Goal: Information Seeking & Learning: Compare options

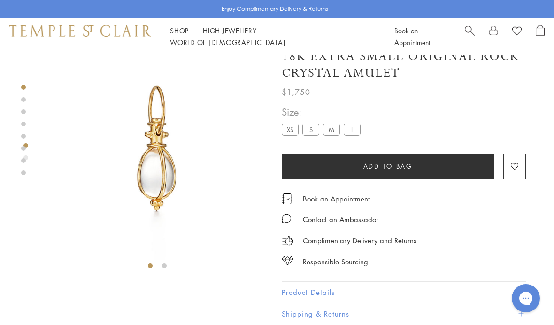
click at [181, 35] on link "Shop Shop" at bounding box center [179, 30] width 19 height 9
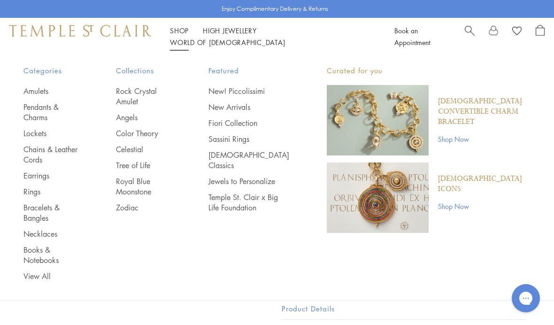
click at [48, 129] on link "Lockets" at bounding box center [50, 133] width 55 height 10
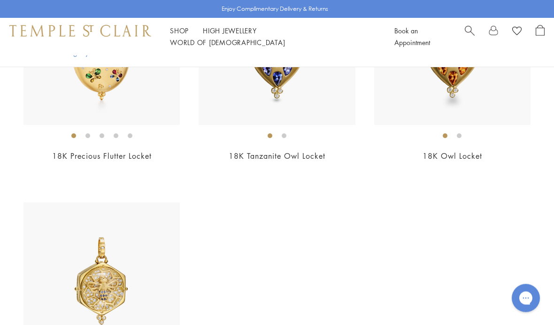
scroll to position [1060, 0]
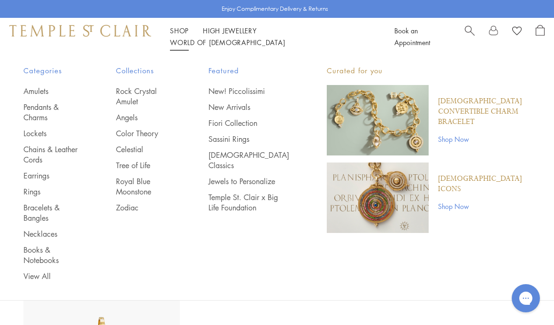
click at [145, 153] on link "Celestial" at bounding box center [143, 149] width 55 height 10
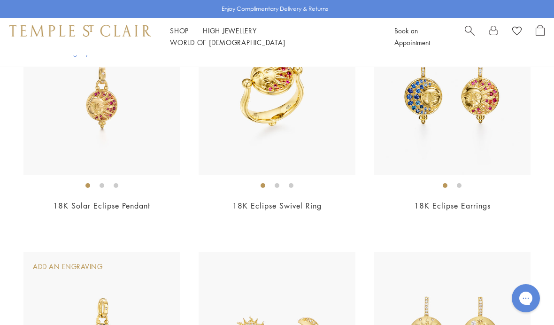
scroll to position [258, 0]
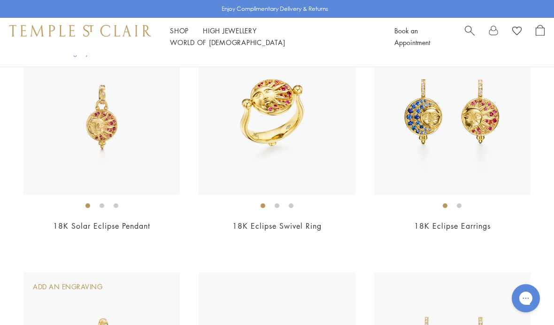
click at [118, 227] on link "18K Solar Eclipse Pendant" at bounding box center [101, 226] width 97 height 10
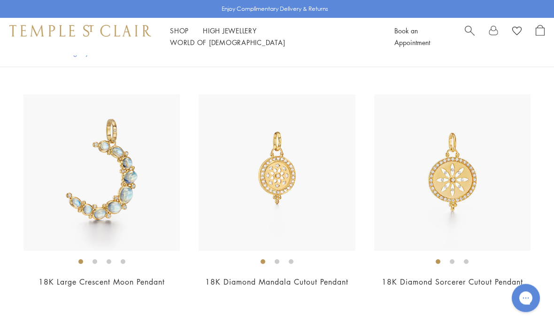
scroll to position [2777, 0]
click at [295, 277] on link "18K Diamond Mandala Cutout Pendant" at bounding box center [276, 282] width 143 height 10
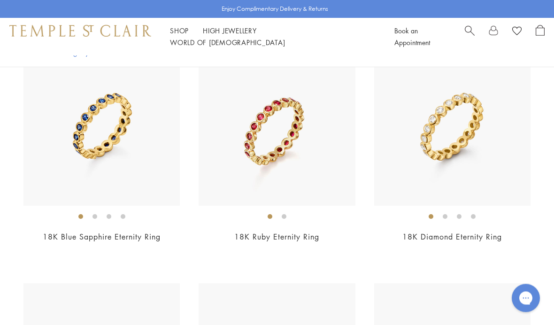
scroll to position [3525, 0]
click at [293, 231] on link "18K Ruby Eternity Ring" at bounding box center [276, 236] width 85 height 10
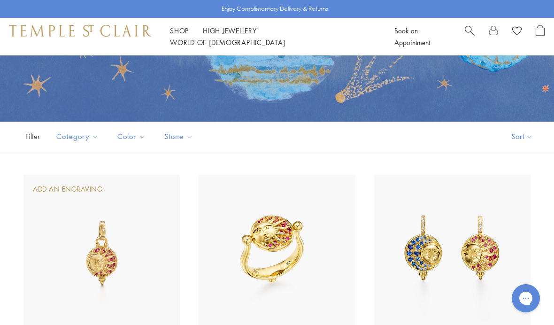
scroll to position [0, 0]
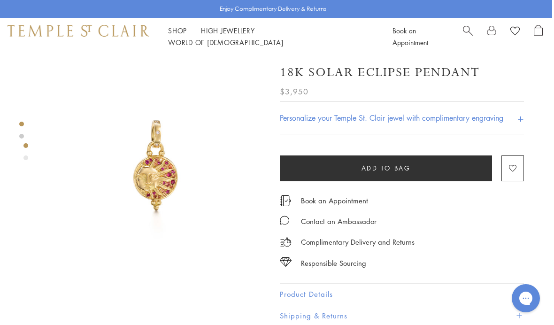
scroll to position [1, 2]
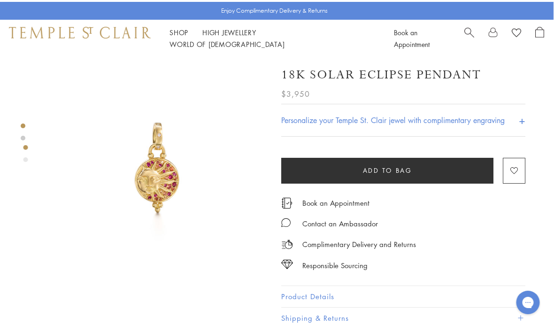
scroll to position [0, 0]
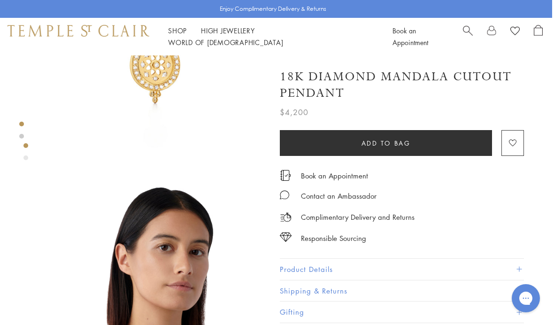
scroll to position [8, 2]
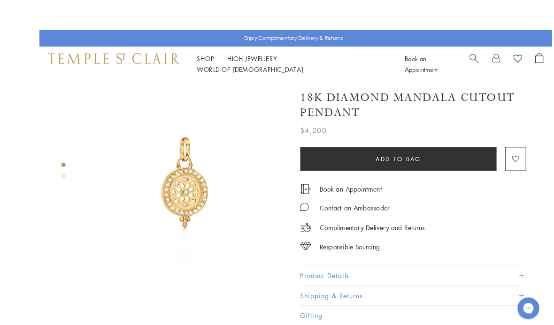
scroll to position [-32, -43]
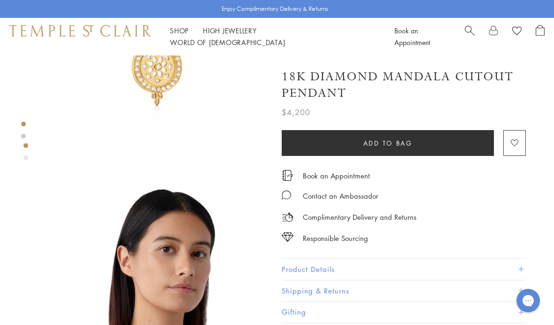
scroll to position [80, 0]
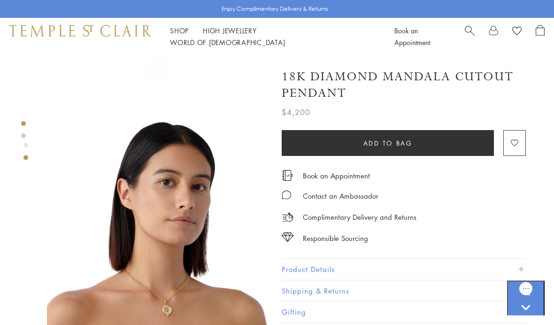
scroll to position [176, 0]
click at [207, 285] on img at bounding box center [157, 225] width 221 height 221
click at [197, 281] on img at bounding box center [157, 225] width 221 height 221
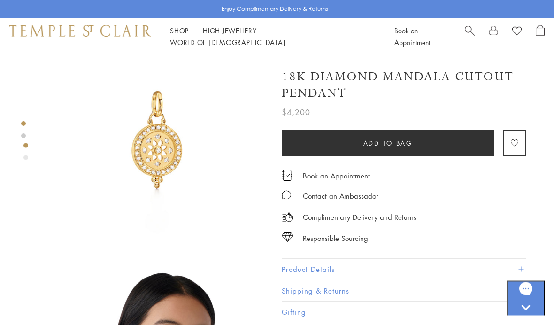
scroll to position [0, 0]
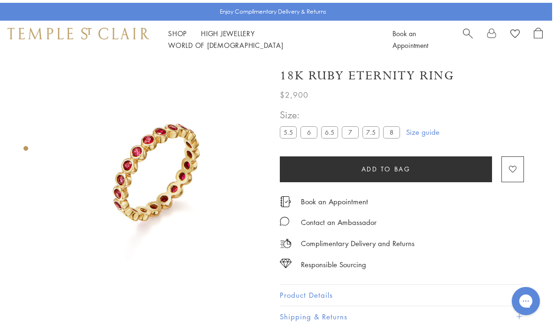
scroll to position [0, 1]
